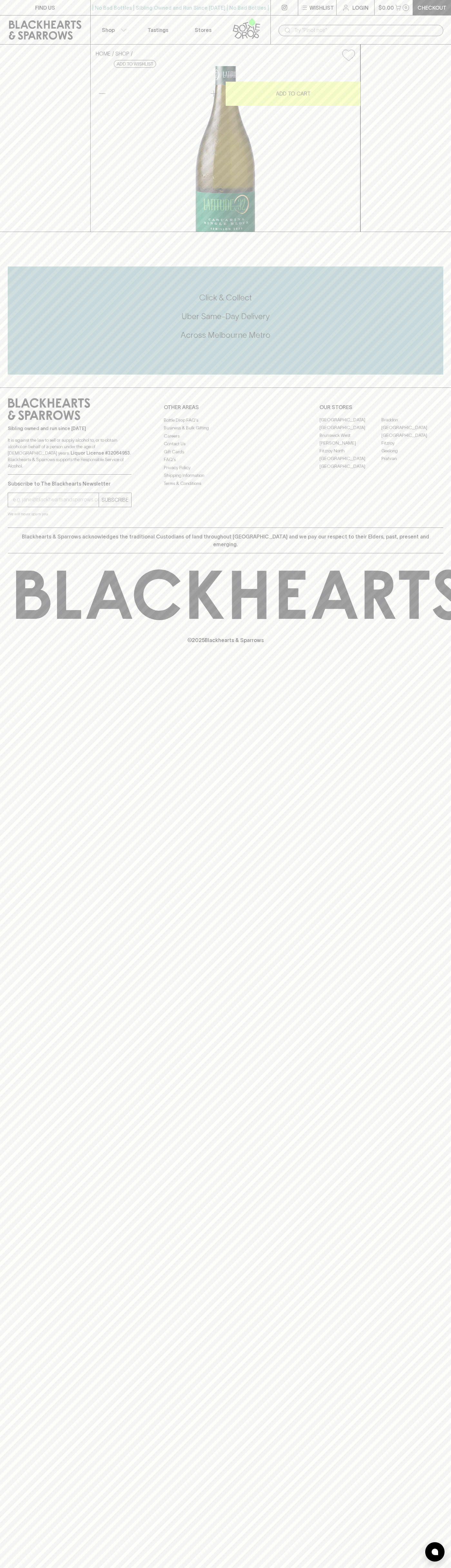
click at [75, 25] on icon at bounding box center [45, 30] width 80 height 19
click at [428, 1345] on div "FIND US | No Bad Bottles | Sibling Owned and Run Since [DATE] | No Bad Bottles …" at bounding box center [226, 784] width 451 height 1568
click at [254, 1567] on html "FIND US | No Bad Bottles | Sibling Owned and Run Since [DATE] | No Bad Bottles …" at bounding box center [226, 784] width 451 height 1568
click at [26, 1191] on div "FIND US | No Bad Bottles | Sibling Owned and Run Since [DATE] | No Bad Bottles …" at bounding box center [226, 784] width 451 height 1568
